Goal: Task Accomplishment & Management: Use online tool/utility

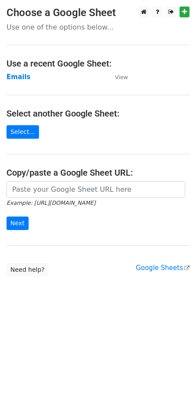
click at [18, 81] on td "Emails" at bounding box center [57, 77] width 100 height 10
click at [15, 74] on strong "Emails" at bounding box center [19, 77] width 24 height 8
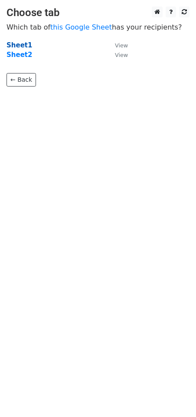
click at [17, 46] on strong "Sheet1" at bounding box center [20, 45] width 26 height 8
